Goal: Information Seeking & Learning: Learn about a topic

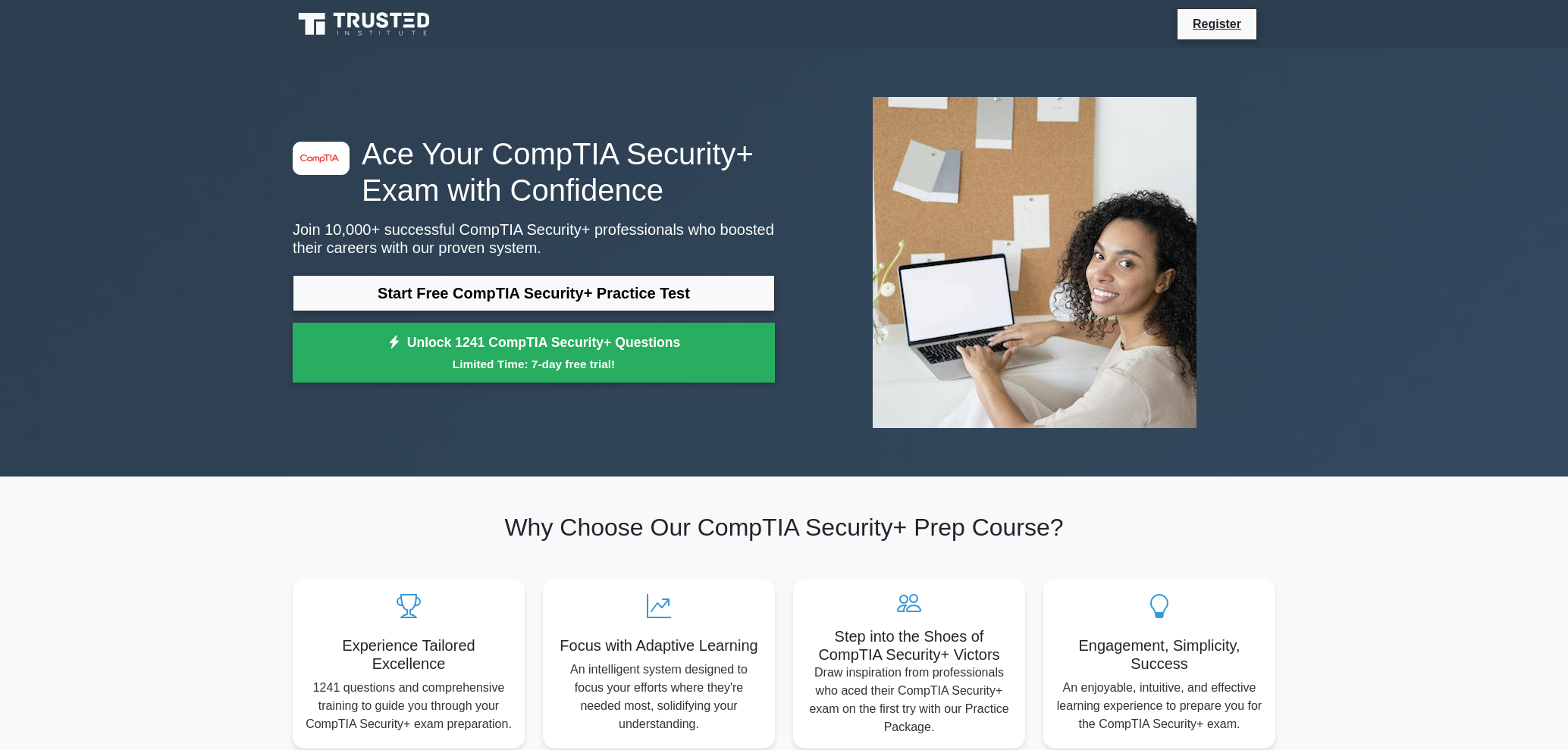
click at [474, 292] on link "Start Free CompTIA Security+ Practice Test" at bounding box center [534, 293] width 482 height 36
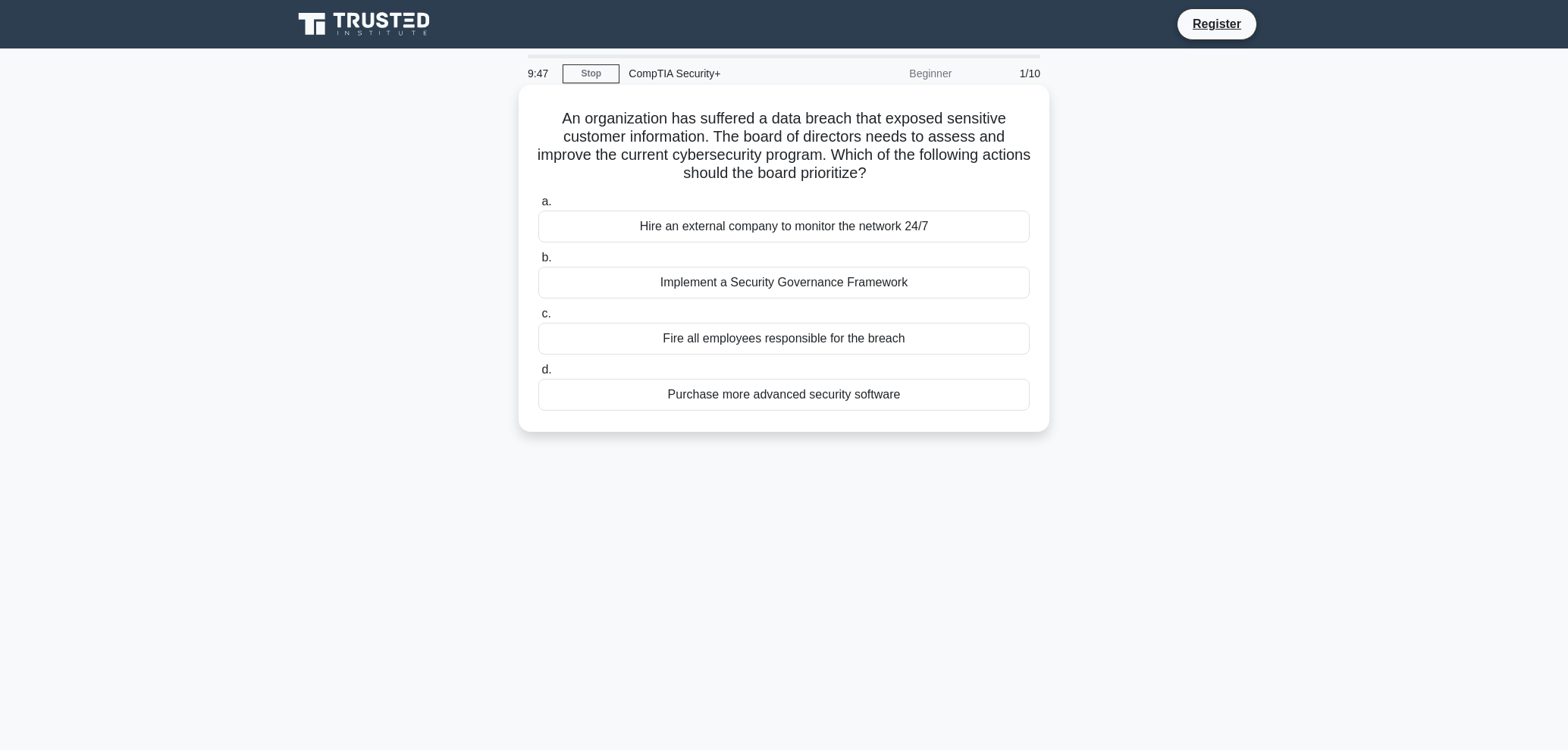
click at [746, 284] on div "Implement a Security Governance Framework" at bounding box center [784, 283] width 491 height 32
click at [539, 263] on input "b. Implement a Security Governance Framework" at bounding box center [539, 258] width 0 height 9
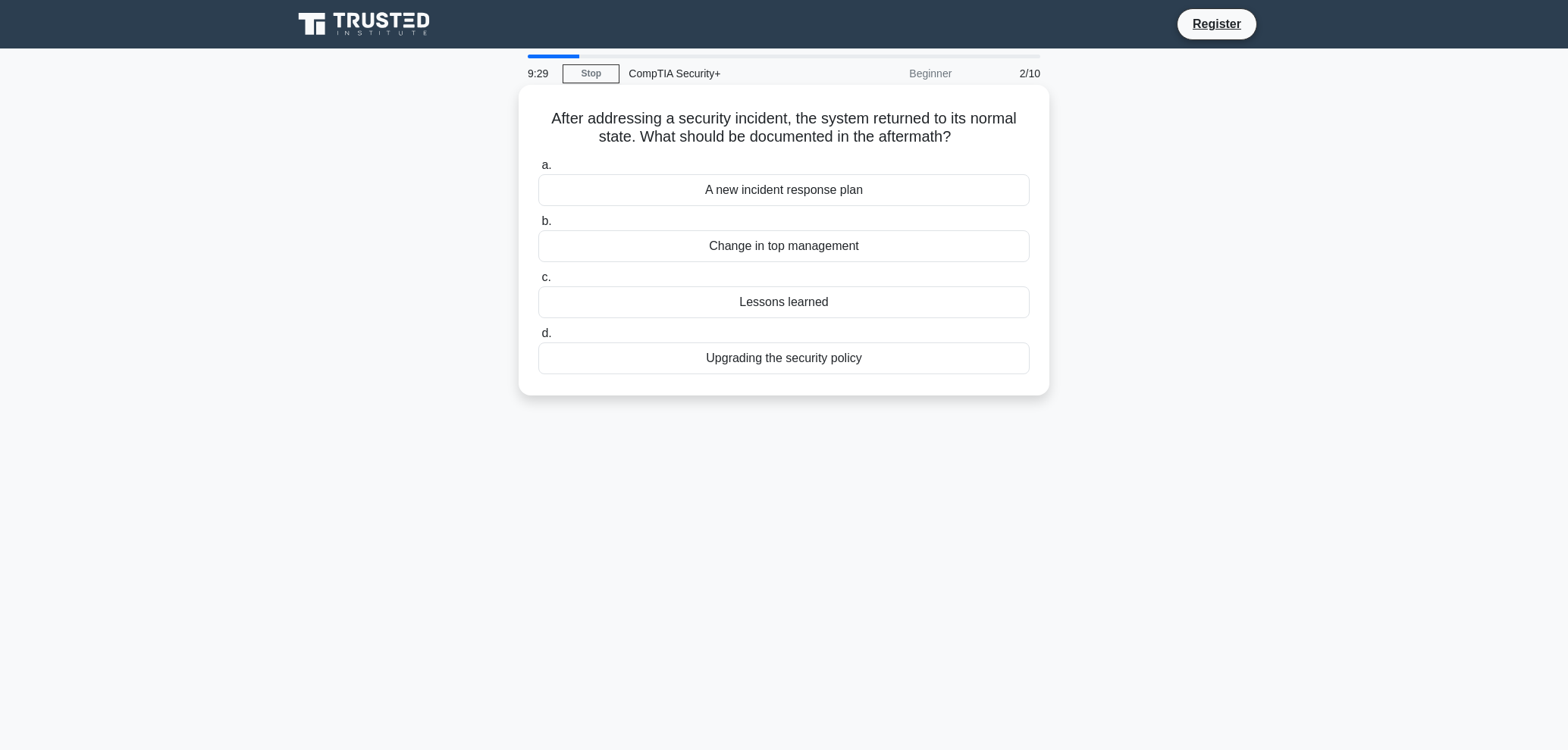
click at [755, 362] on div "Upgrading the security policy" at bounding box center [784, 358] width 491 height 32
click at [539, 339] on input "d. Upgrading the security policy" at bounding box center [539, 334] width 0 height 9
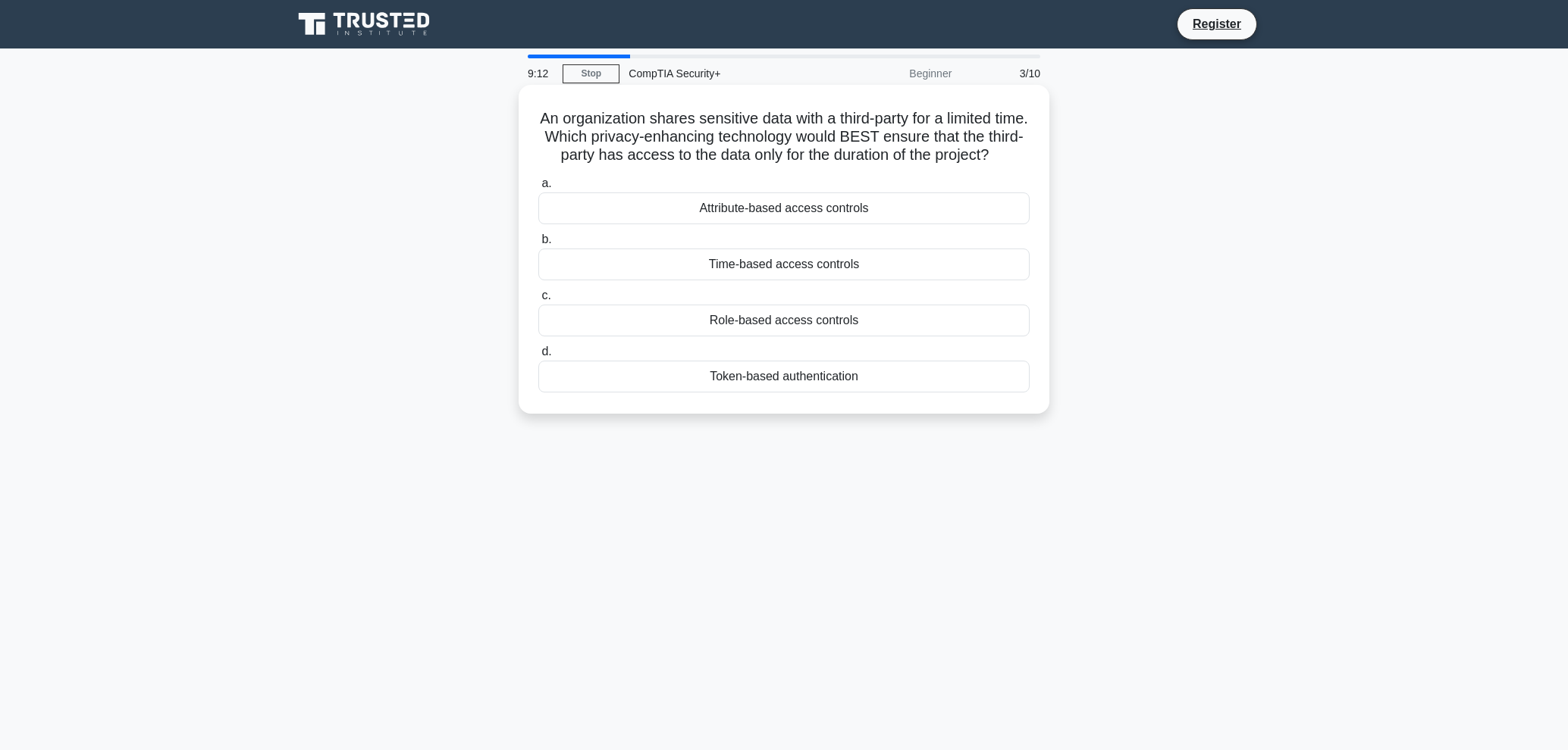
click at [765, 268] on div "Time-based access controls" at bounding box center [784, 264] width 491 height 32
click at [539, 245] on input "b. Time-based access controls" at bounding box center [539, 240] width 0 height 9
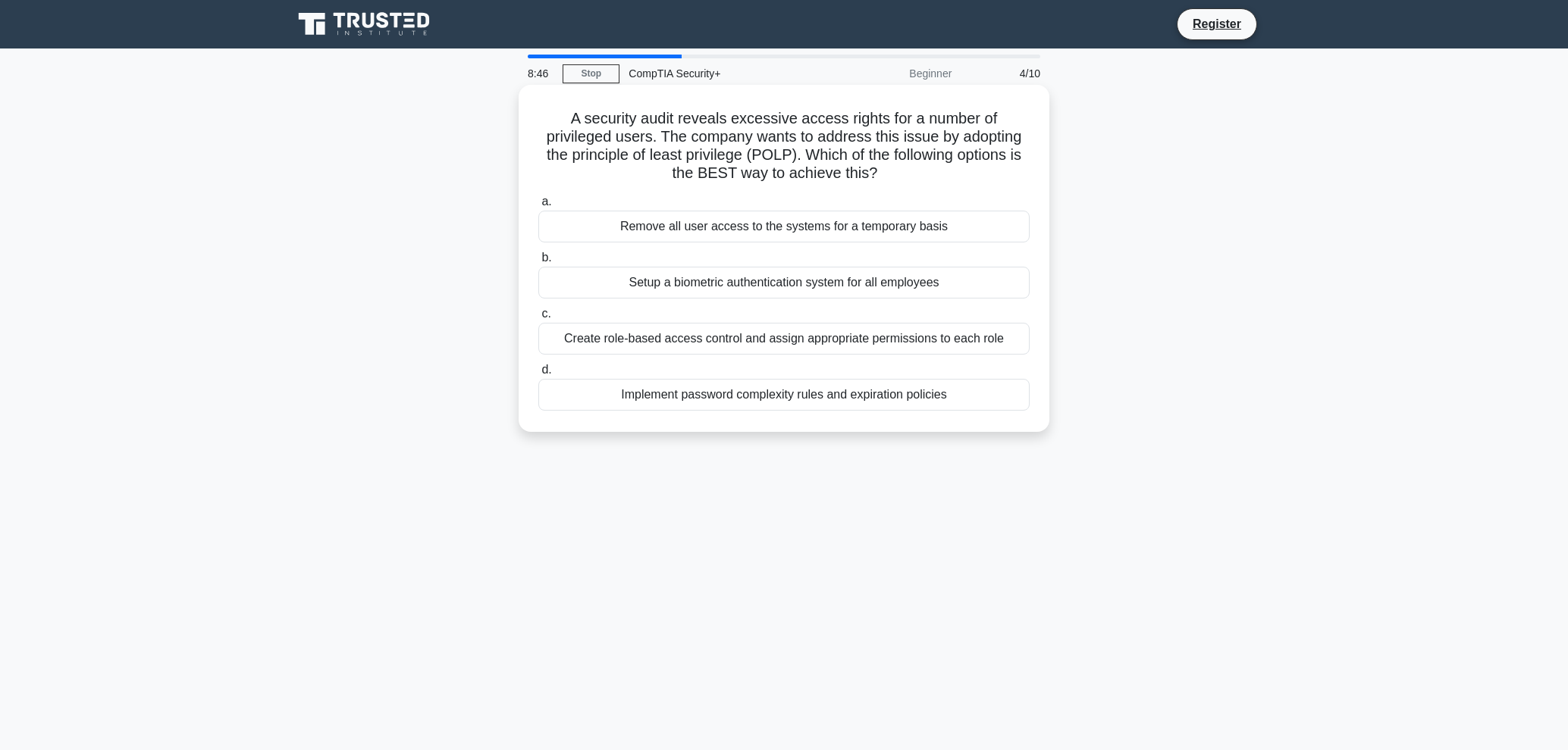
click at [842, 337] on div "Create role-based access control and assign appropriate permissions to each role" at bounding box center [784, 339] width 491 height 32
click at [539, 319] on input "c. Create role-based access control and assign appropriate permissions to each …" at bounding box center [539, 314] width 0 height 9
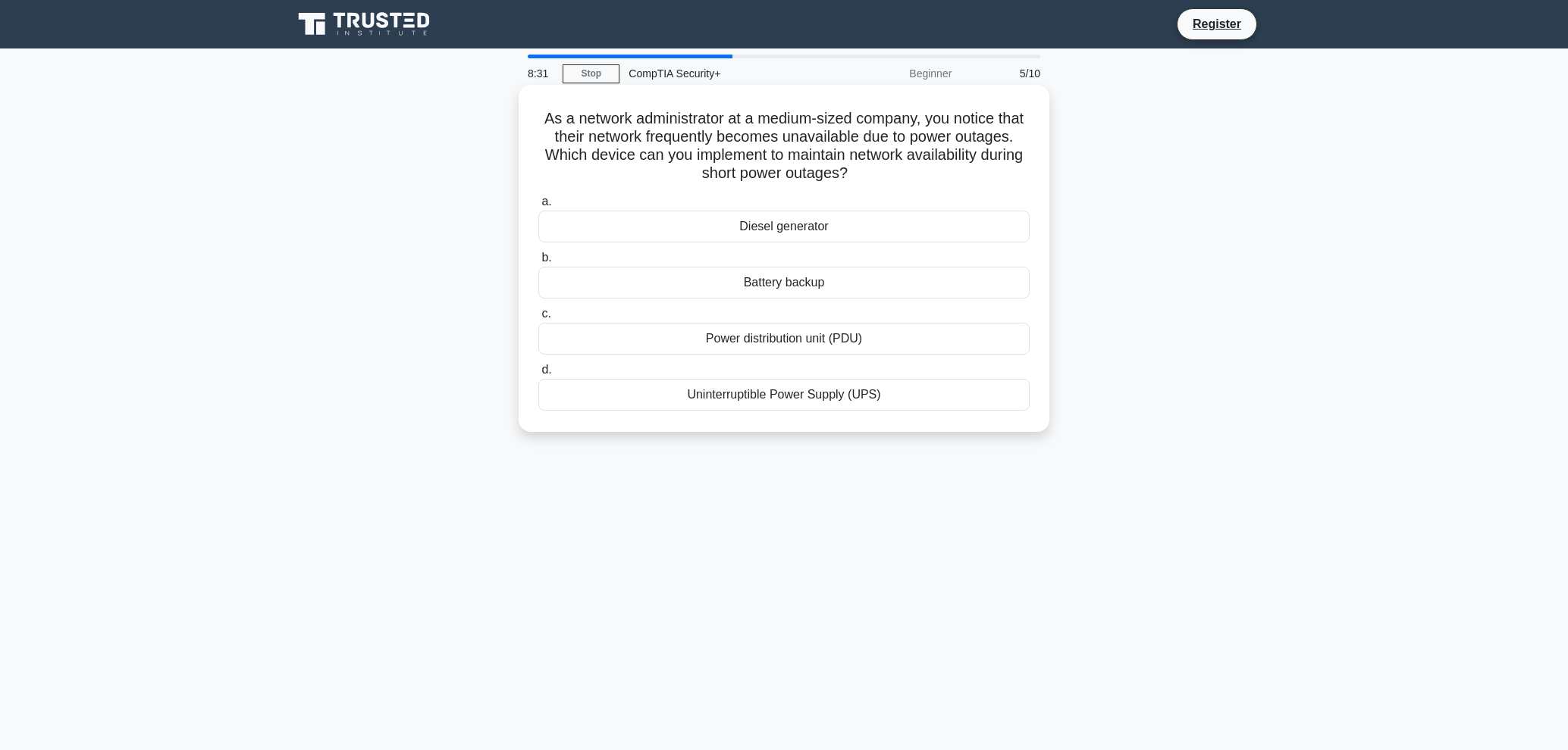
click at [776, 397] on div "Uninterruptible Power Supply (UPS)" at bounding box center [784, 395] width 491 height 32
click at [539, 375] on input "d. Uninterruptible Power Supply (UPS)" at bounding box center [539, 370] width 0 height 9
click at [716, 352] on div "Multifactor Authentication (MFA)" at bounding box center [784, 339] width 491 height 32
click at [539, 319] on input "c. Multifactor Authentication (MFA)" at bounding box center [539, 314] width 0 height 9
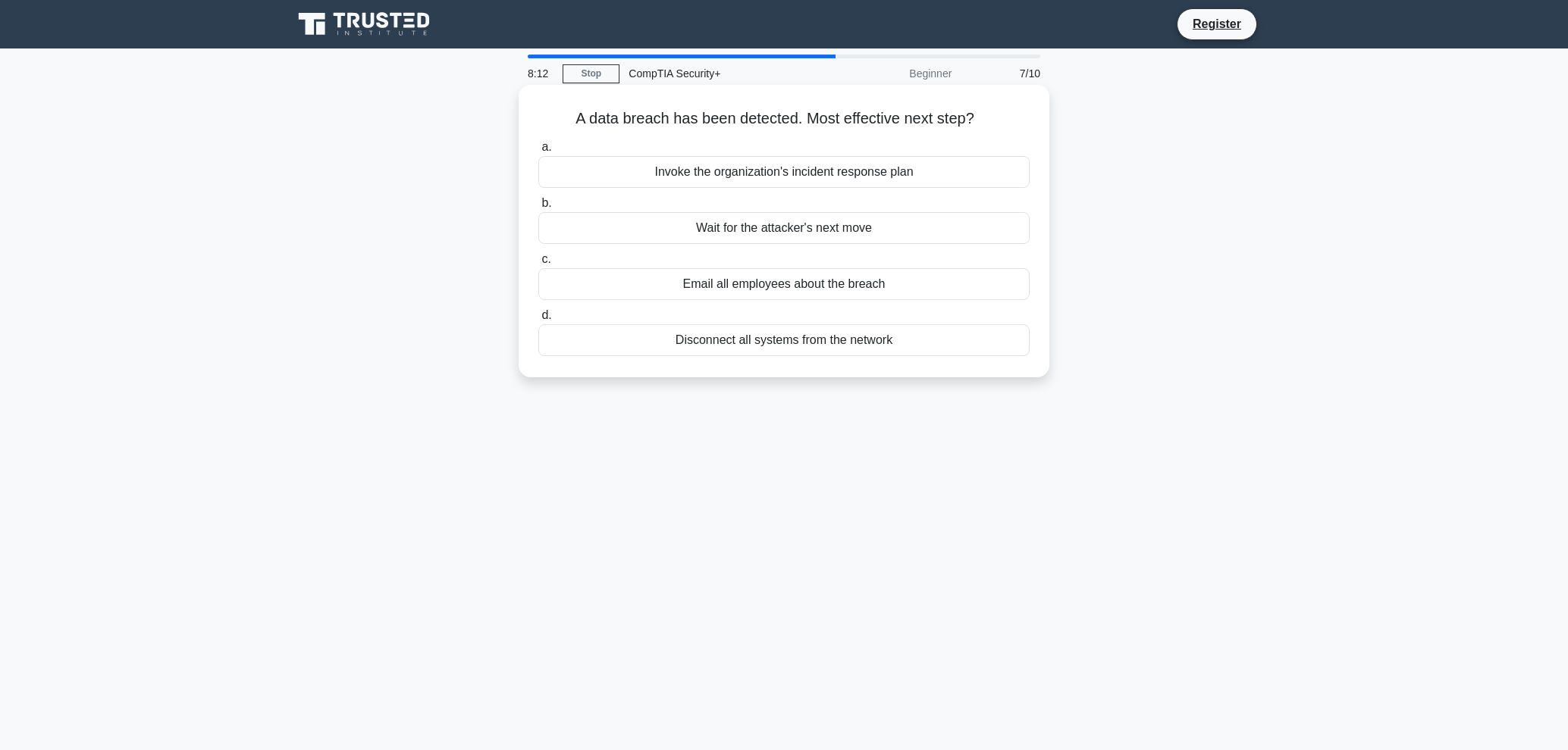
click at [893, 175] on div "Invoke the organization's incident response plan" at bounding box center [784, 172] width 491 height 32
click at [539, 152] on input "a. Invoke the organization's incident response plan" at bounding box center [539, 147] width 0 height 9
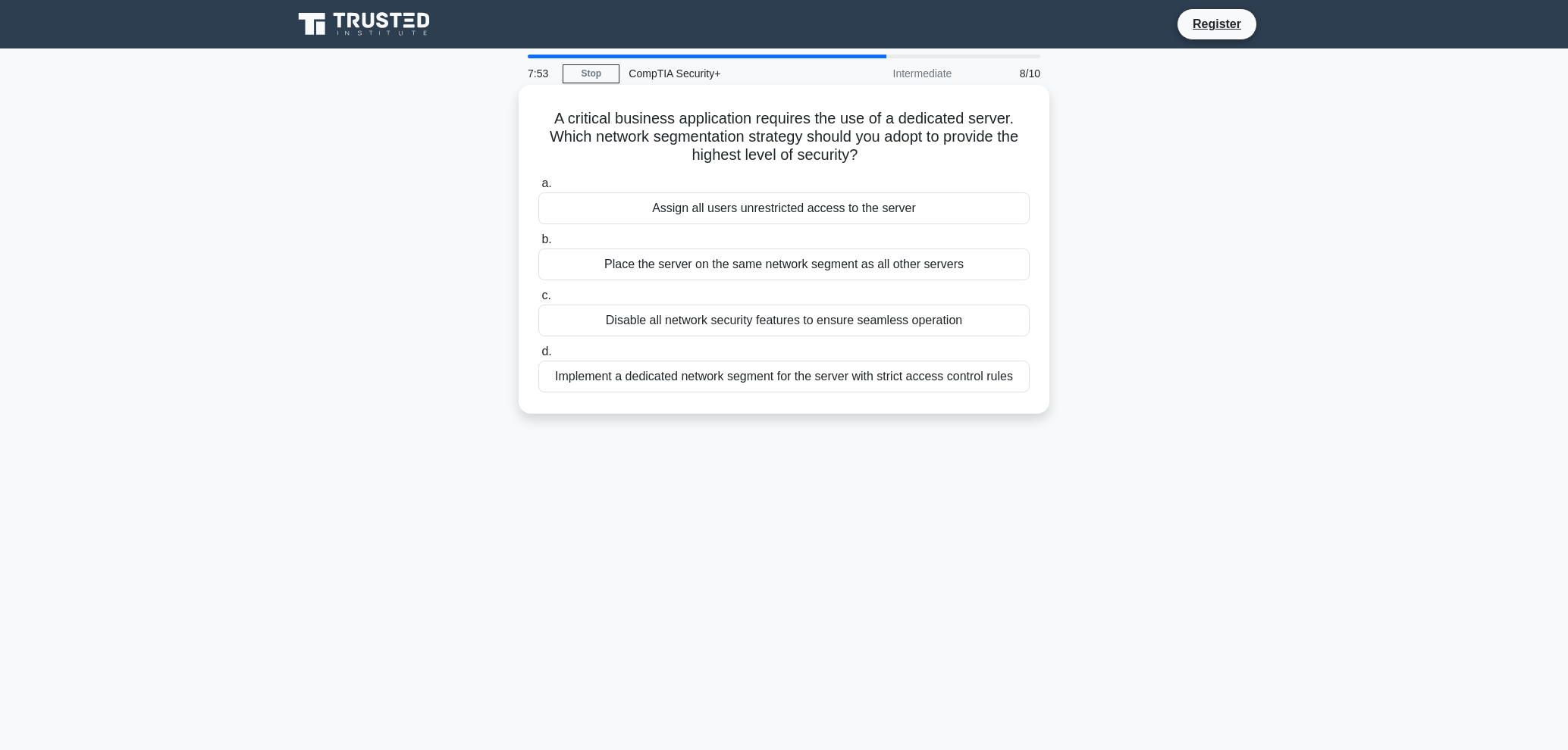
click at [720, 382] on div "Implement a dedicated network segment for the server with strict access control…" at bounding box center [784, 377] width 491 height 32
click at [539, 357] on input "d. Implement a dedicated network segment for the server with strict access cont…" at bounding box center [539, 352] width 0 height 9
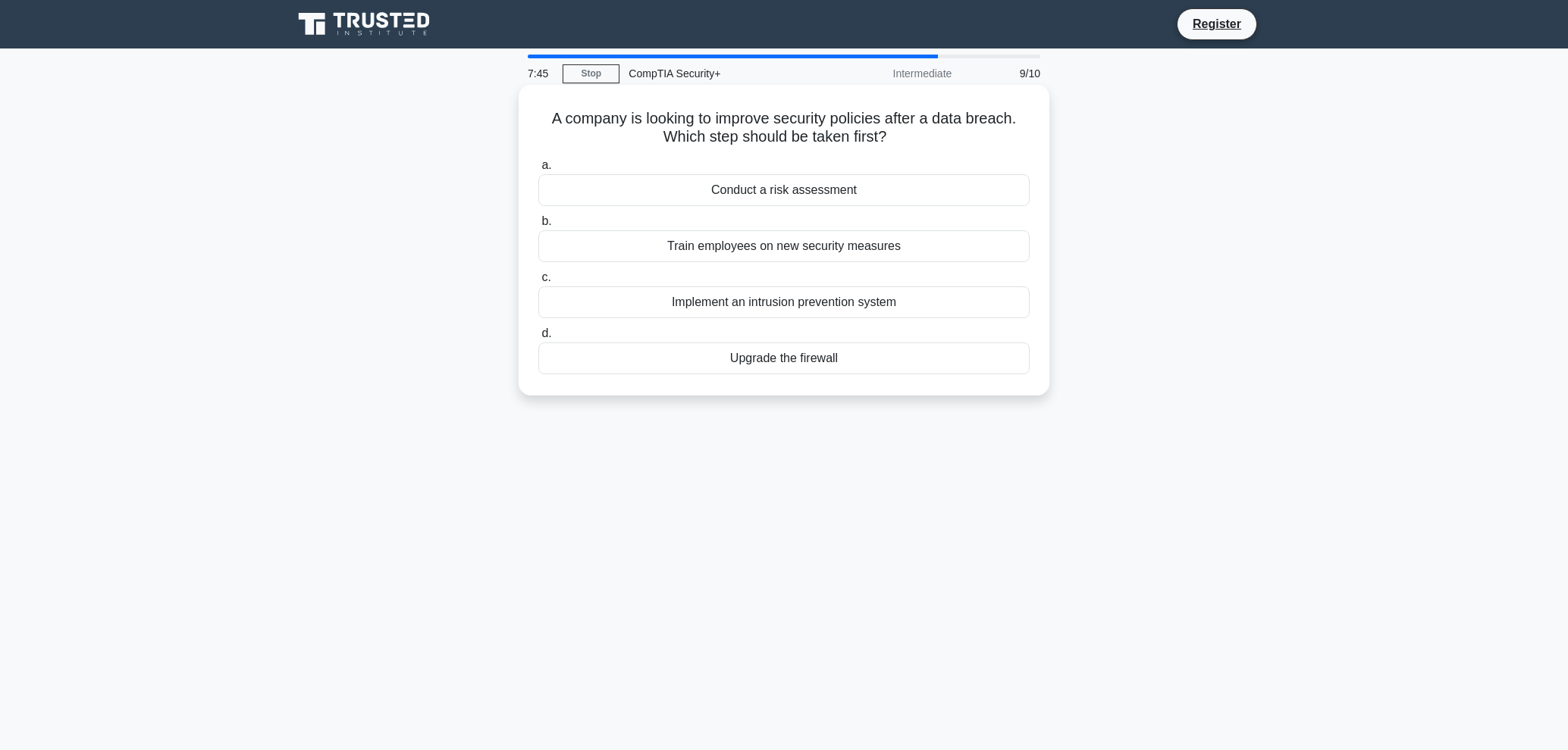
click at [840, 250] on div "Train employees on new security measures" at bounding box center [784, 246] width 491 height 32
click at [539, 227] on input "b. Train employees on new security measures" at bounding box center [539, 222] width 0 height 9
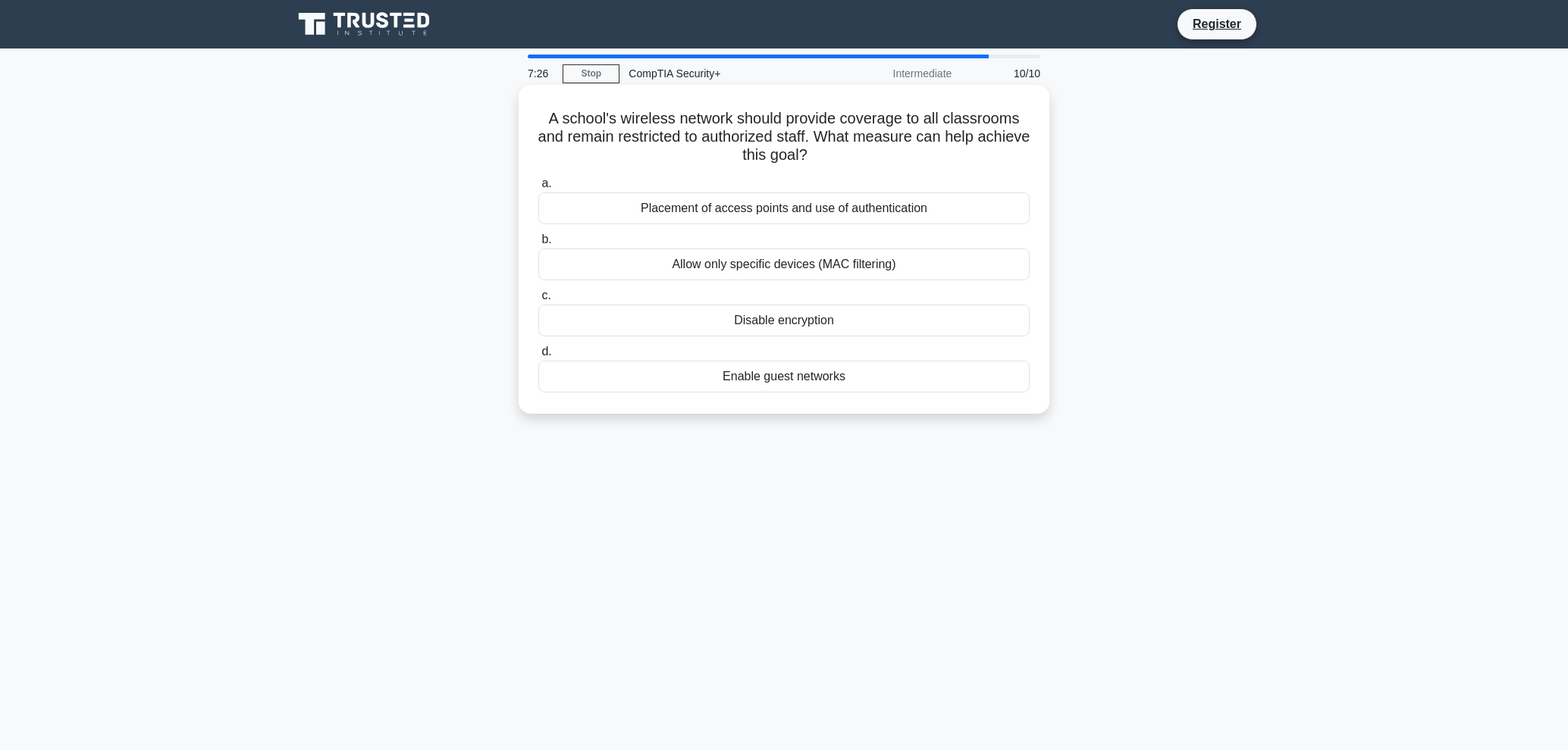
click at [705, 263] on div "Allow only specific devices (MAC filtering)" at bounding box center [784, 264] width 491 height 32
click at [539, 245] on input "b. Allow only specific devices (MAC filtering)" at bounding box center [539, 240] width 0 height 9
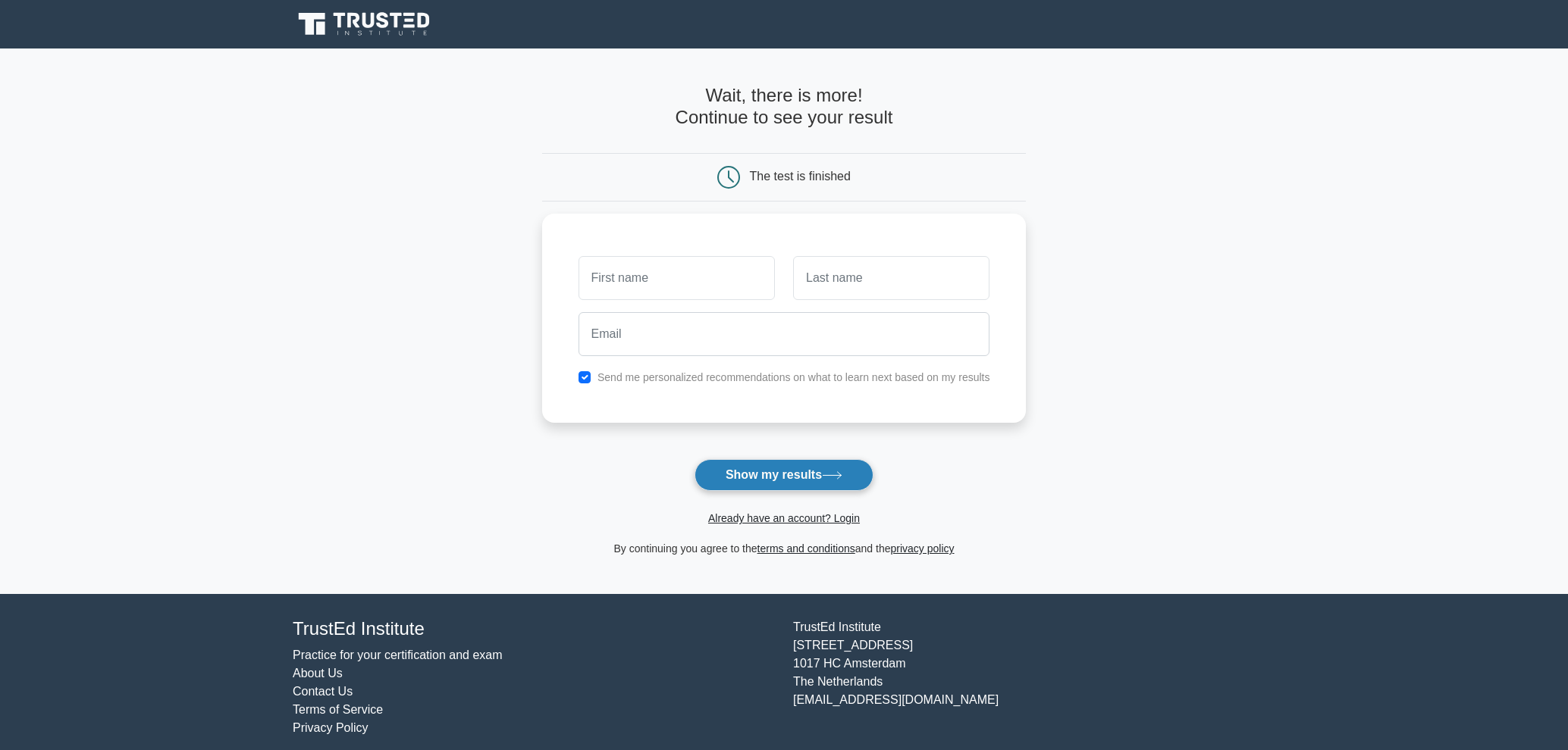
click at [752, 463] on button "Show my results" at bounding box center [784, 475] width 179 height 32
drag, startPoint x: 581, startPoint y: 456, endPoint x: 580, endPoint y: 447, distance: 9.1
click at [580, 452] on form "Wait, there is more! Continue to see your result The test is finished and the" at bounding box center [784, 321] width 484 height 473
click at [591, 369] on input "checkbox" at bounding box center [584, 373] width 12 height 12
checkbox input "false"
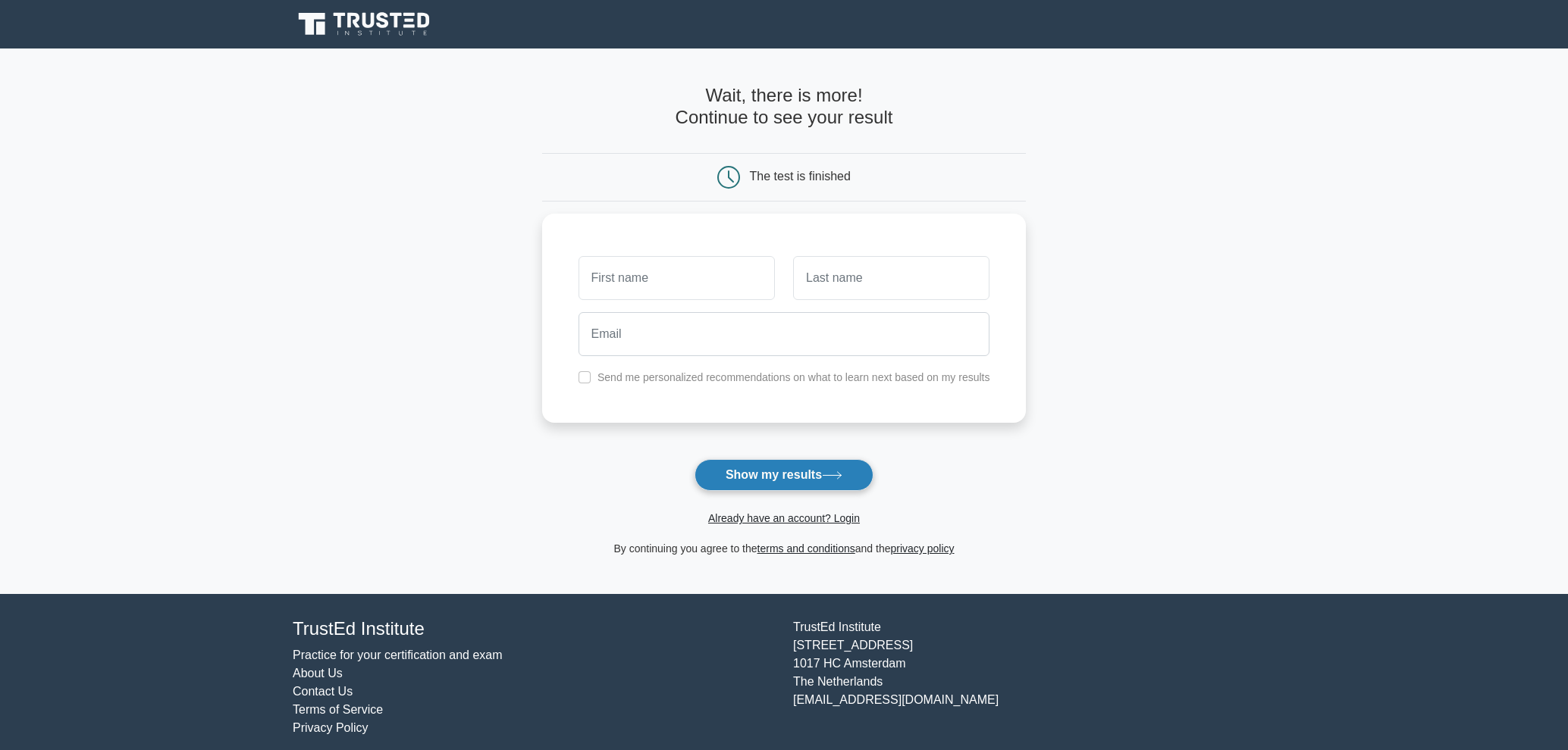
click at [781, 473] on button "Show my results" at bounding box center [784, 475] width 179 height 32
click at [715, 283] on input "text" at bounding box center [676, 275] width 197 height 44
type input "Sonny"
type input "Dilo"
click at [739, 476] on button "Show my results" at bounding box center [784, 475] width 179 height 32
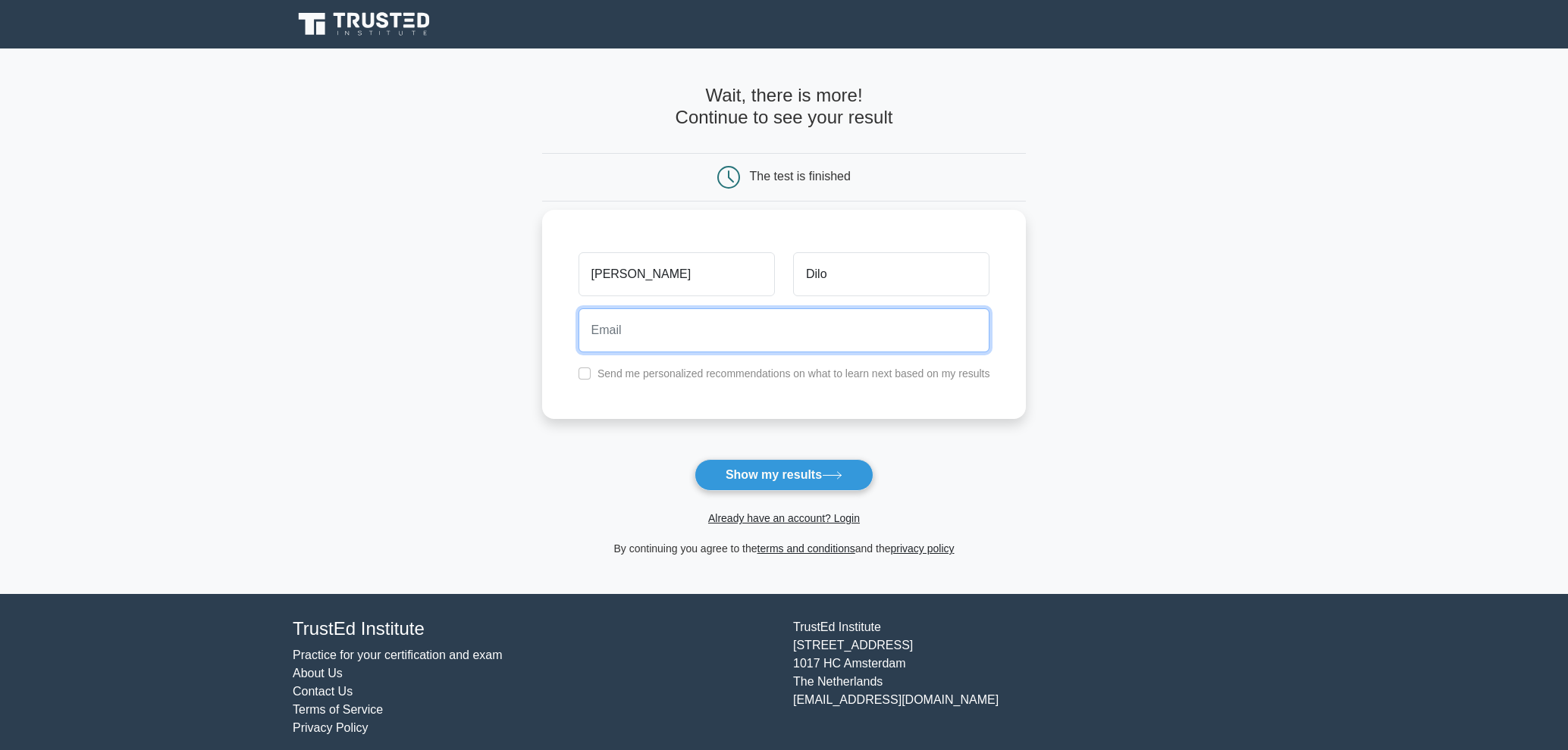
click at [654, 347] on input "email" at bounding box center [784, 331] width 412 height 44
type input "sndjdk4@gmail.com"
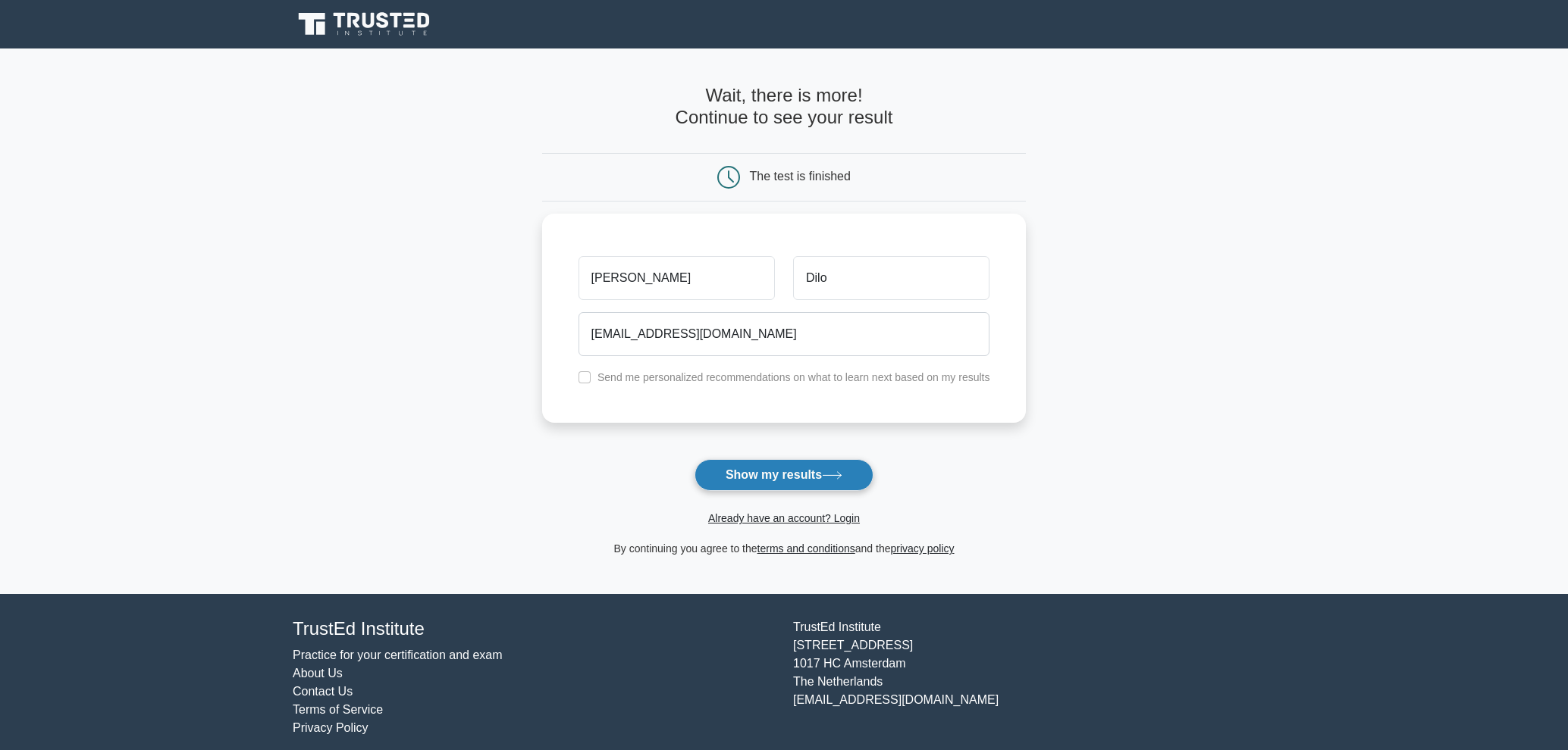
drag, startPoint x: 728, startPoint y: 454, endPoint x: 731, endPoint y: 472, distance: 18.2
click at [728, 455] on form "Wait, there is more! Continue to see your result The test is finished Sonny Dilo" at bounding box center [784, 321] width 484 height 473
click at [731, 473] on button "Show my results" at bounding box center [784, 475] width 179 height 32
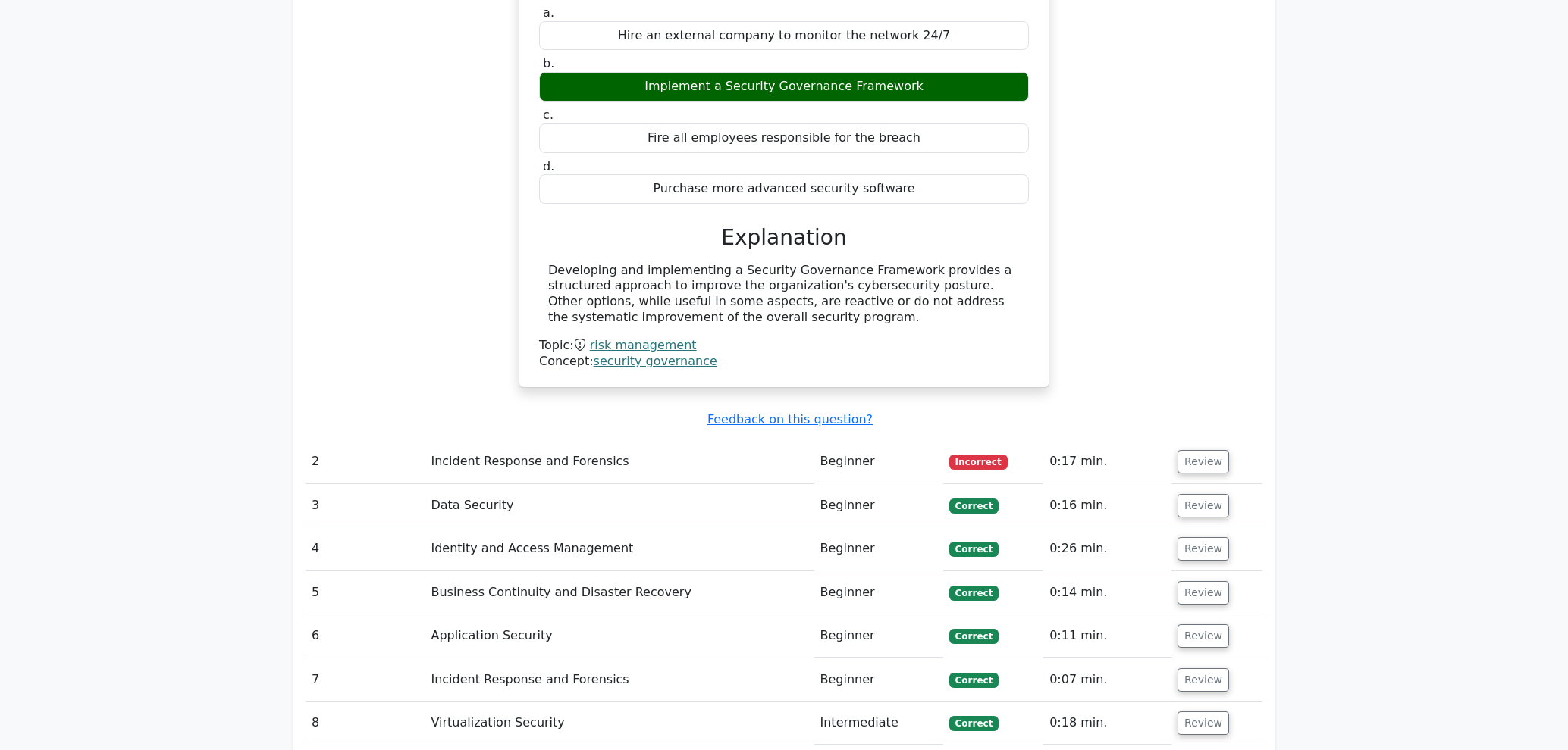
scroll to position [1510, 0]
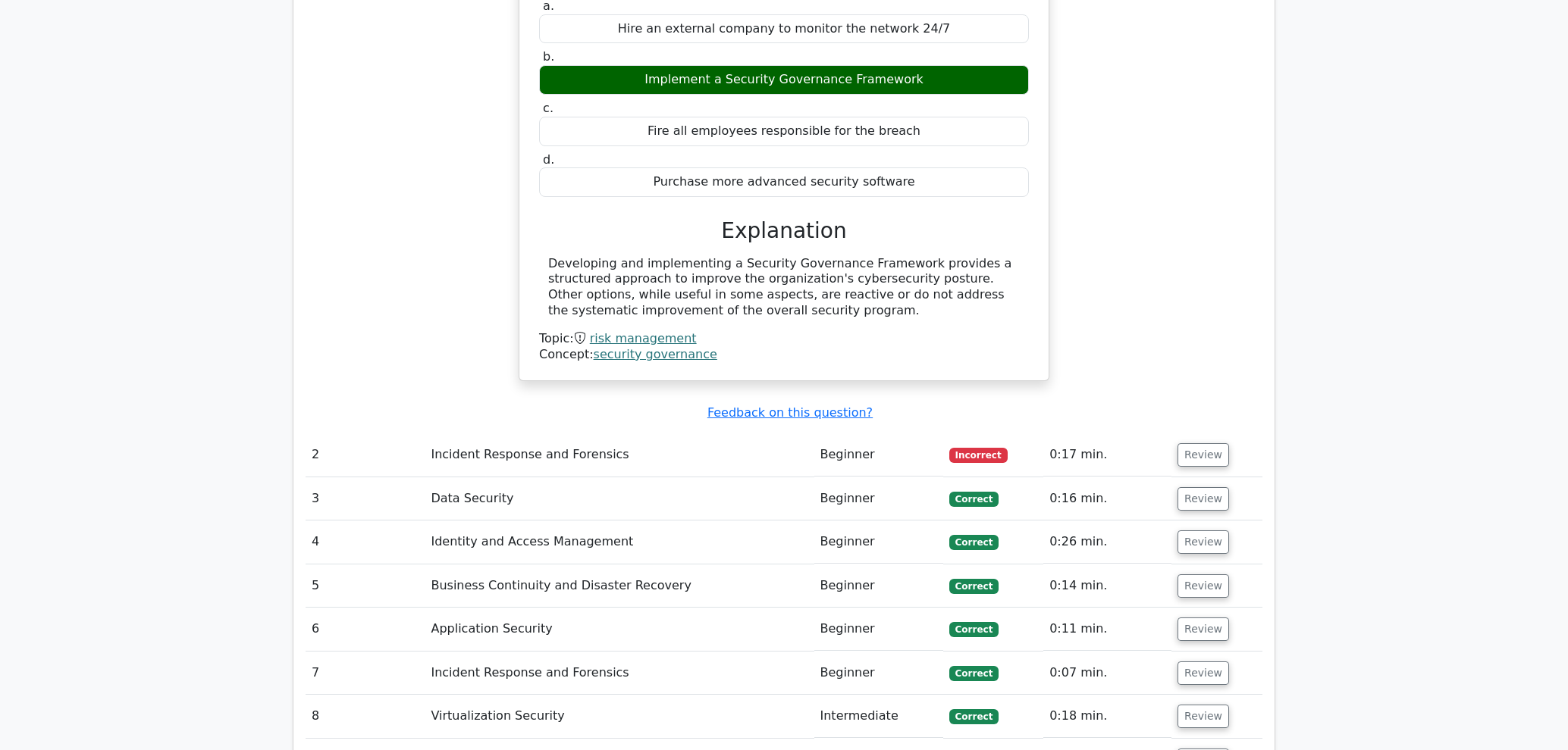
click at [584, 433] on td "Incident Response and Forensics" at bounding box center [619, 455] width 389 height 43
click at [588, 433] on td "Incident Response and Forensics" at bounding box center [619, 455] width 389 height 43
click at [1178, 444] on button "Review" at bounding box center [1203, 456] width 51 height 24
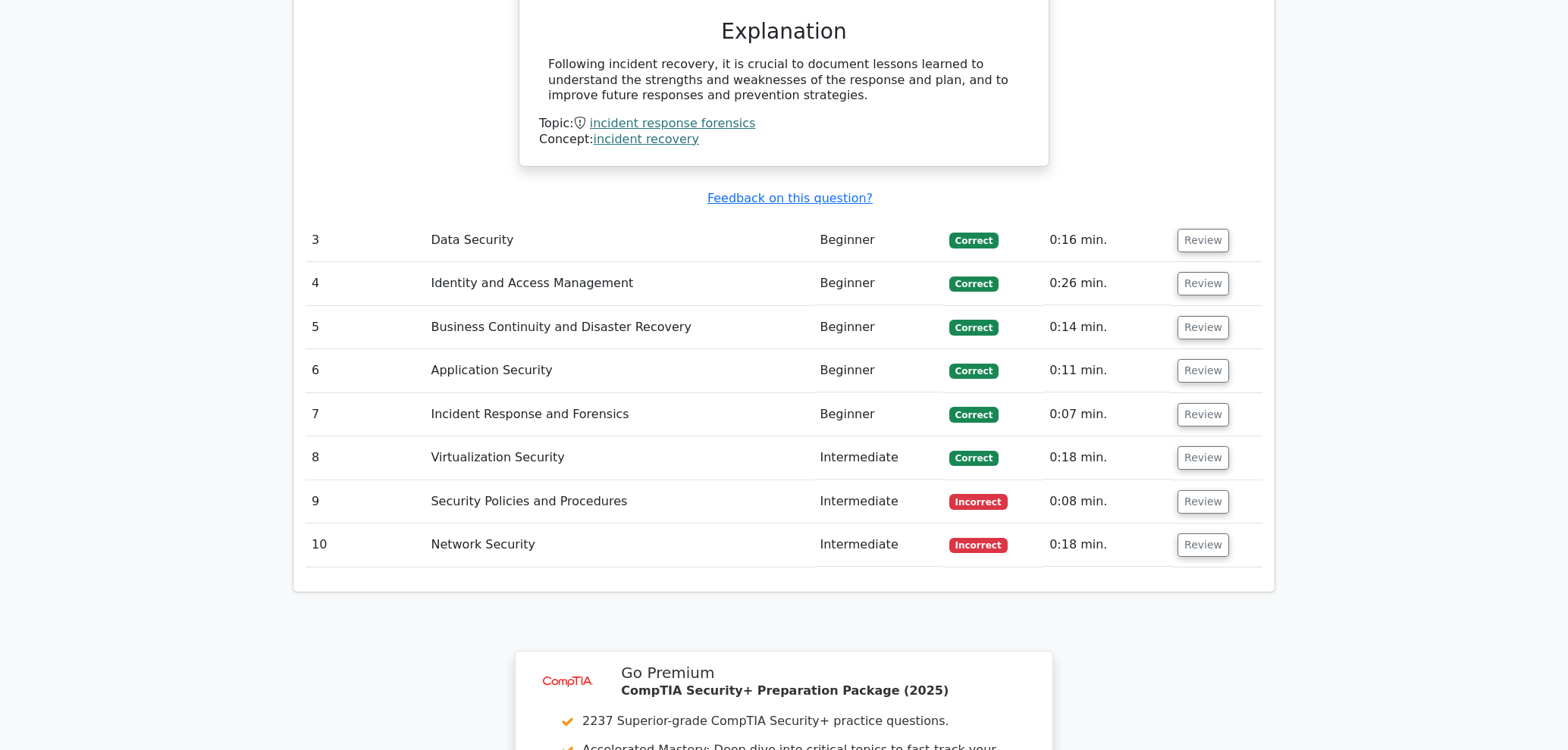
scroll to position [2263, 0]
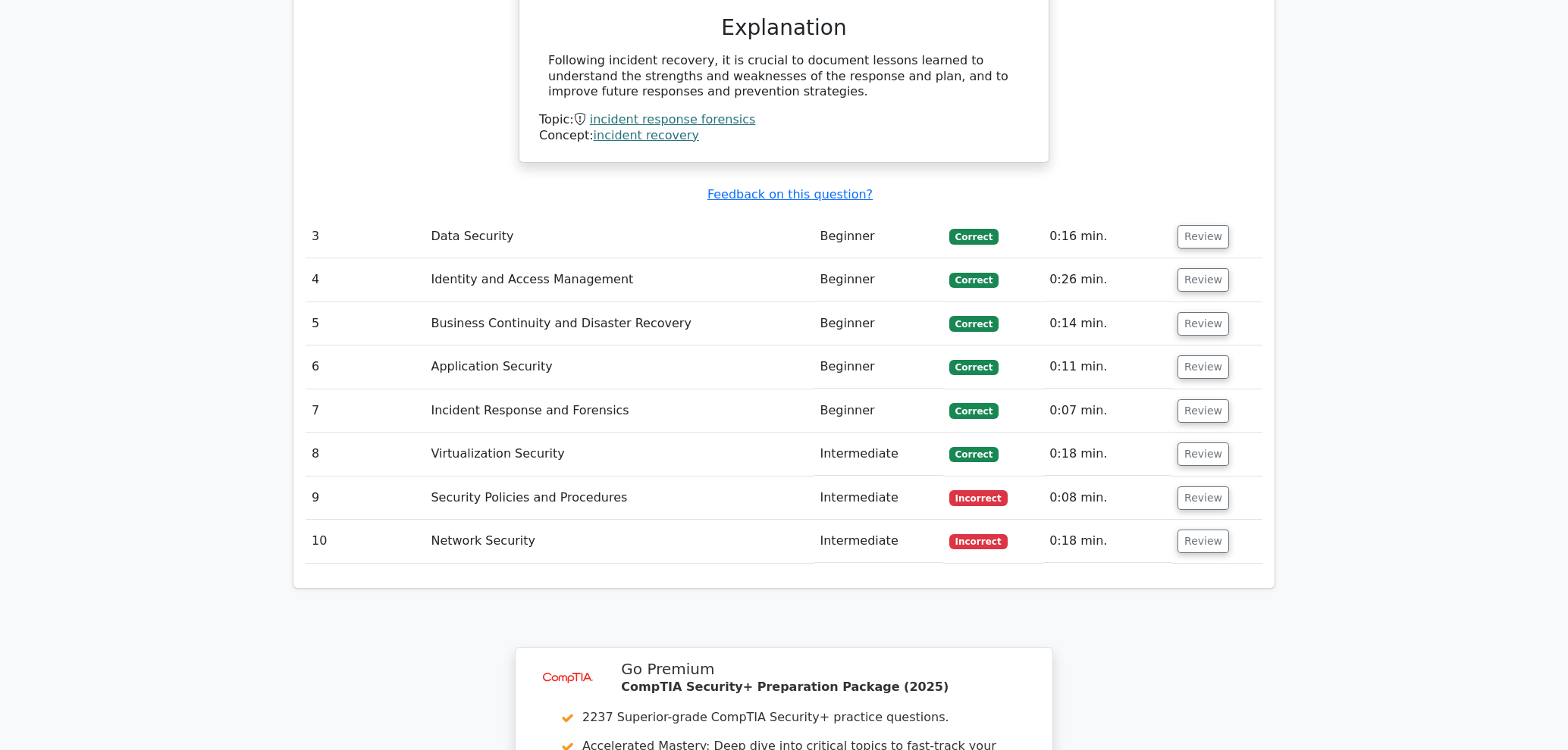
click at [848, 477] on td "Intermediate" at bounding box center [878, 498] width 129 height 43
click at [1205, 486] on button "Review" at bounding box center [1203, 498] width 51 height 24
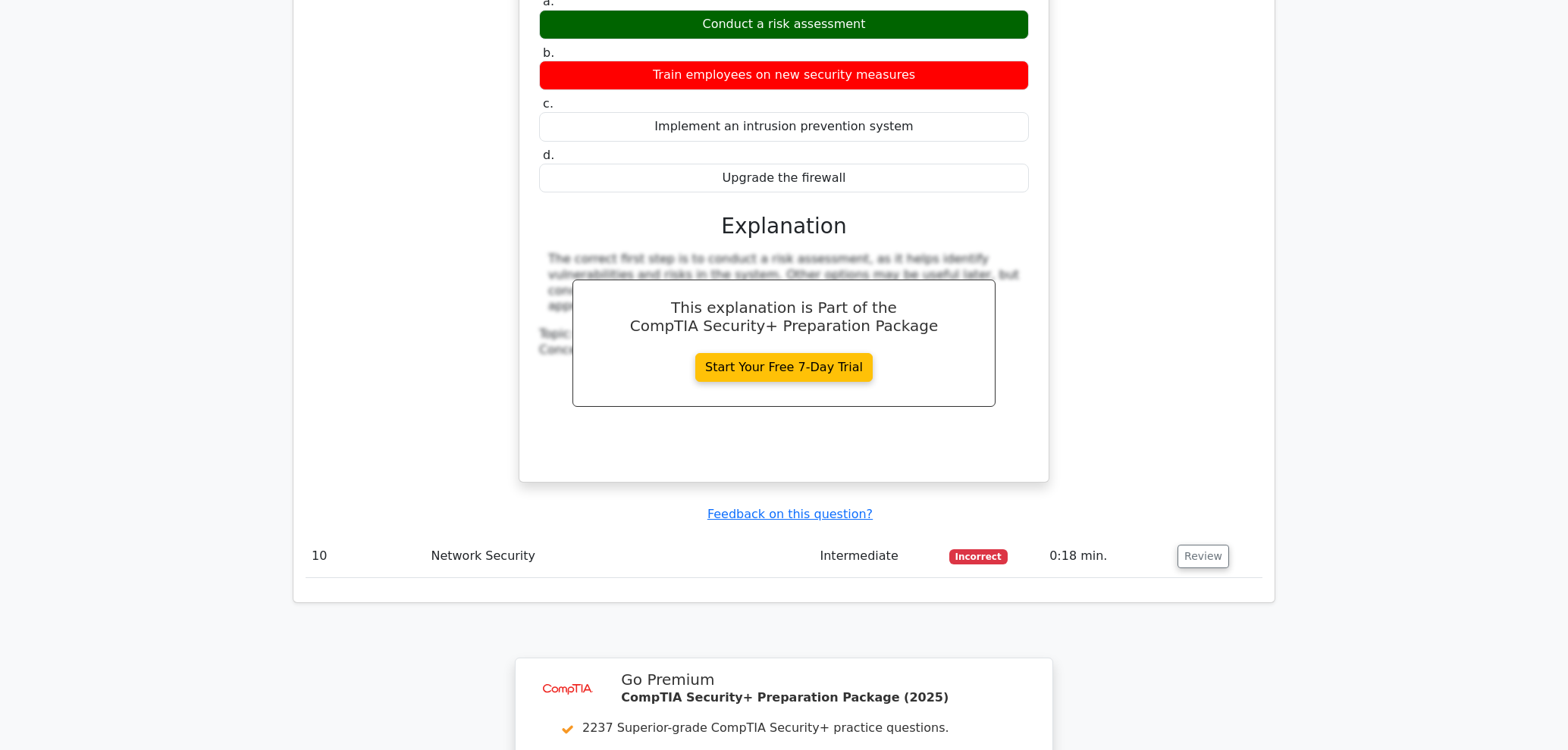
scroll to position [2871, 0]
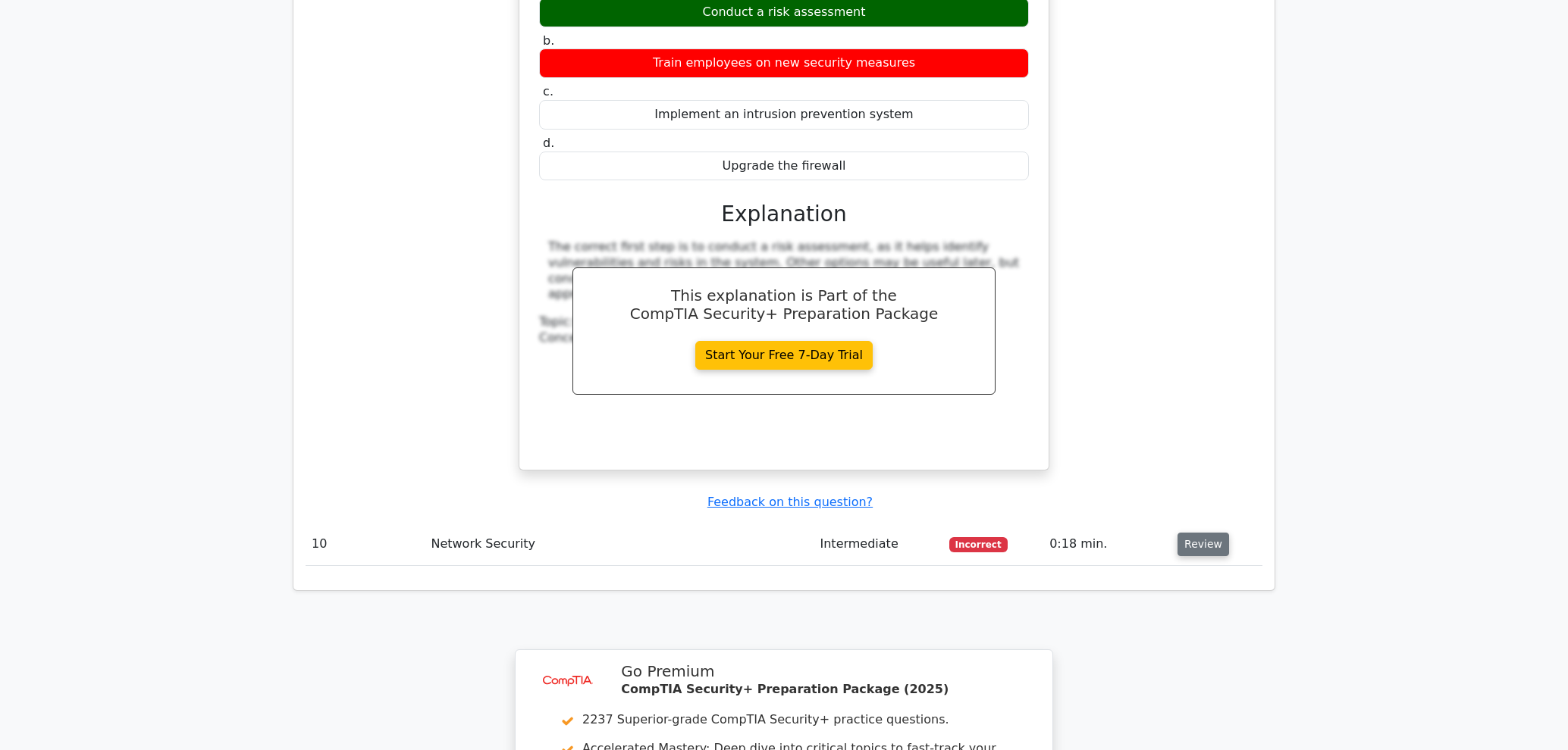
click at [1191, 533] on button "Review" at bounding box center [1203, 545] width 51 height 24
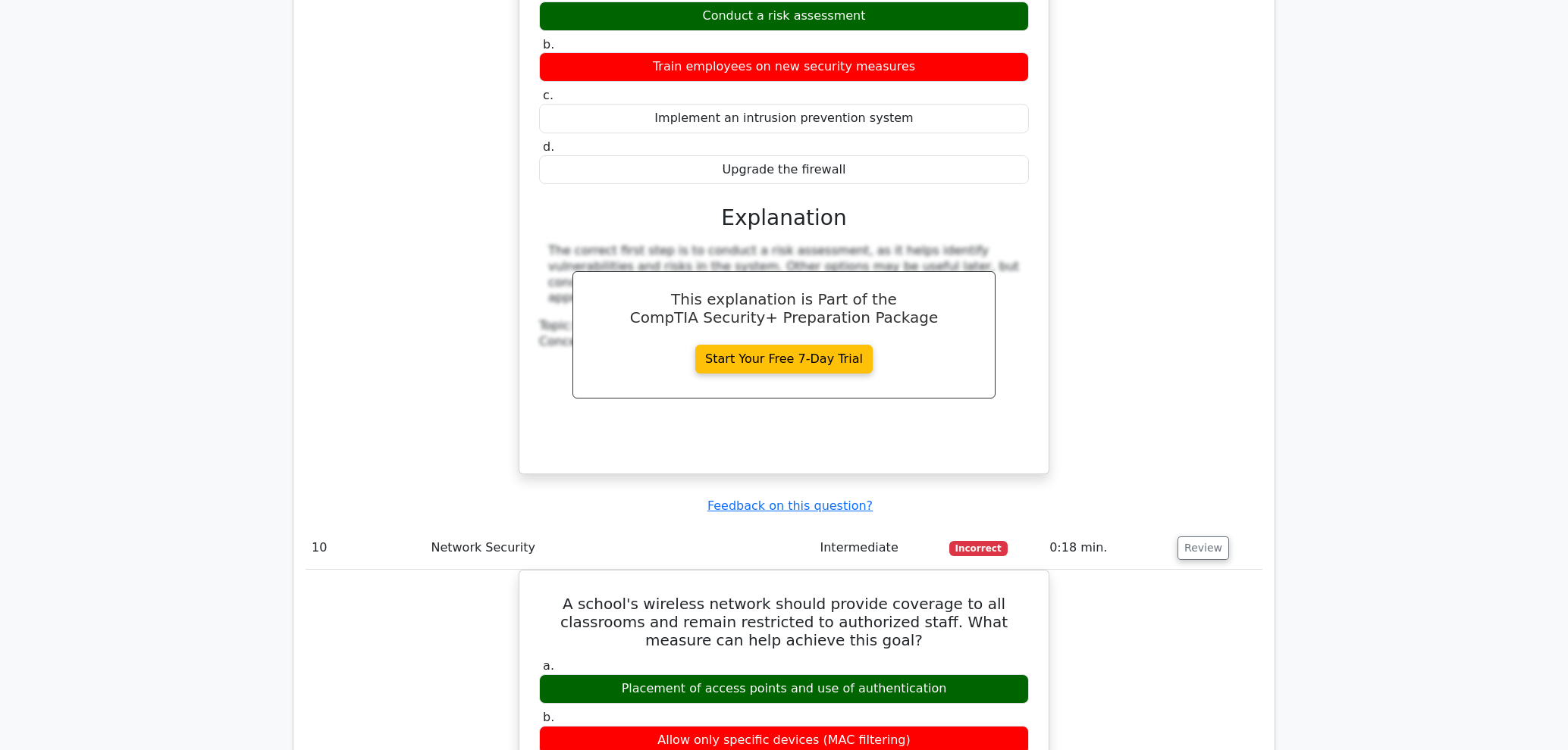
drag, startPoint x: 1567, startPoint y: 485, endPoint x: 1574, endPoint y: 463, distance: 23.1
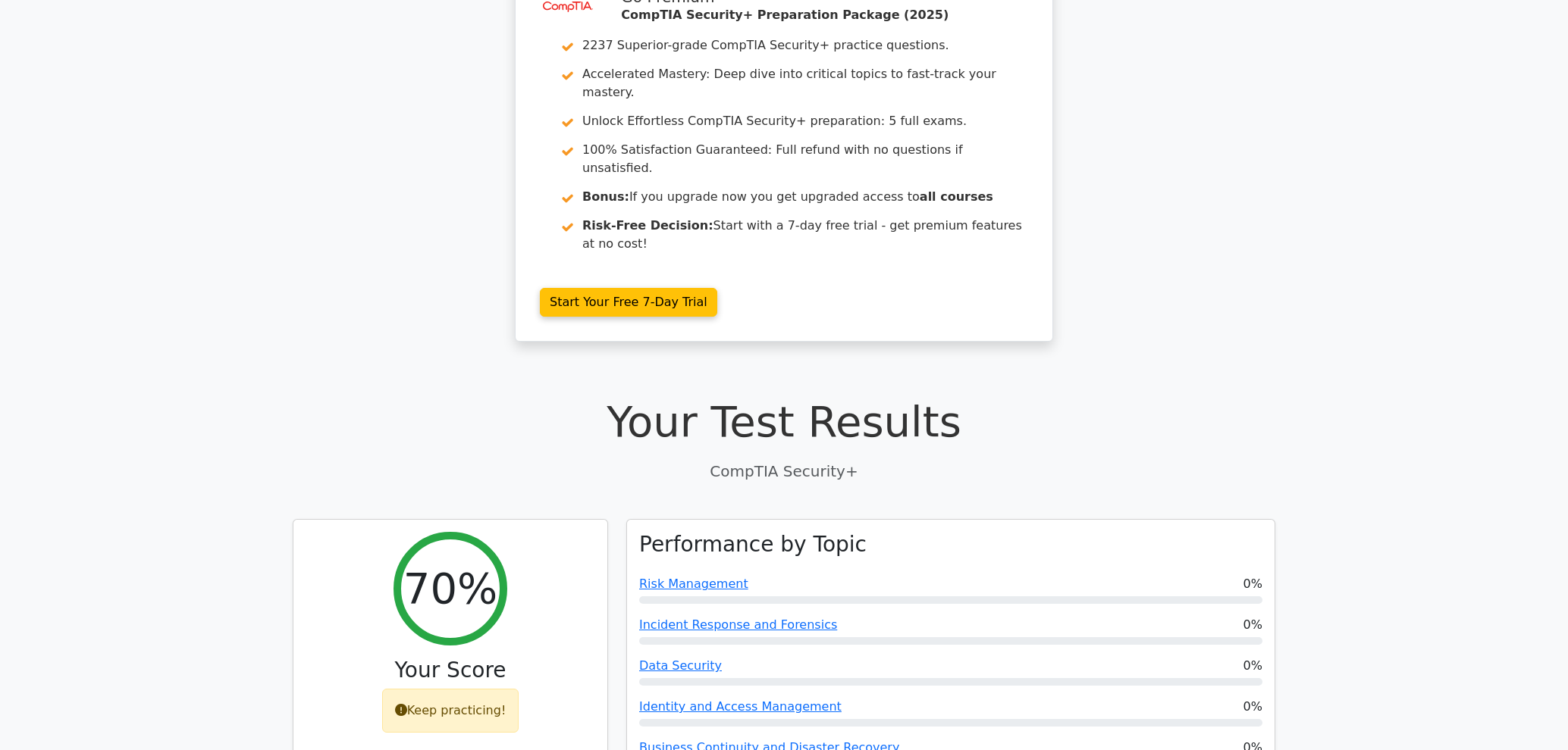
scroll to position [0, 0]
